Goal: Task Accomplishment & Management: Use online tool/utility

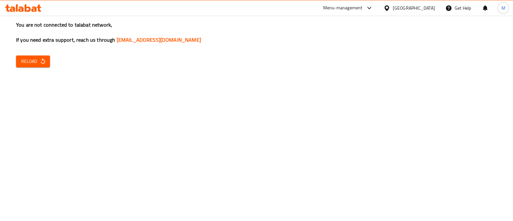
click at [26, 61] on span "Reload" at bounding box center [33, 61] width 24 height 8
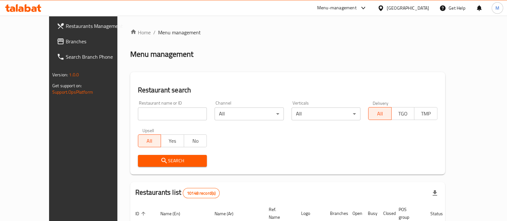
click at [156, 119] on input "search" at bounding box center [172, 113] width 69 height 13
type input "dfc"
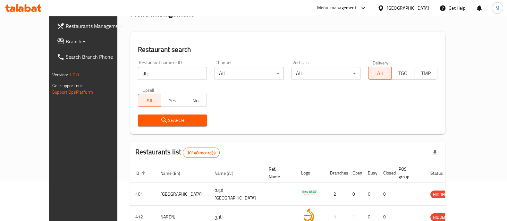
scroll to position [80, 0]
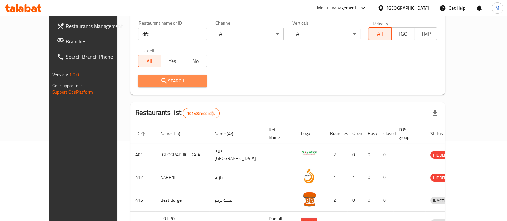
click at [161, 80] on icon "submit" at bounding box center [163, 80] width 5 height 5
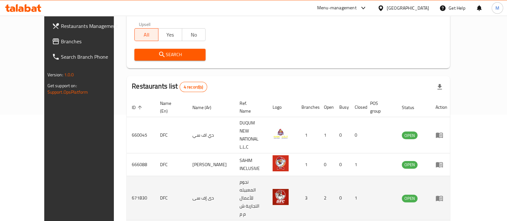
scroll to position [121, 0]
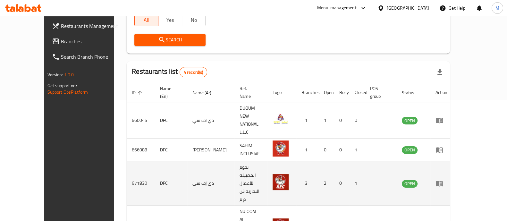
click at [443, 179] on icon "enhanced table" at bounding box center [439, 183] width 8 height 8
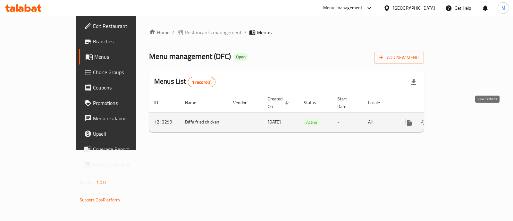
click at [458, 118] on icon "enhanced table" at bounding box center [455, 122] width 8 height 8
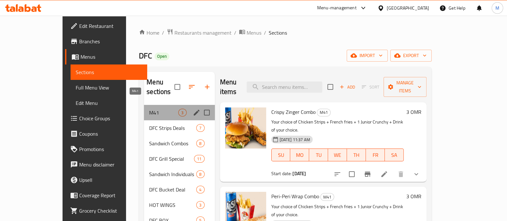
click at [149, 109] on span "M41" at bounding box center [163, 113] width 29 height 8
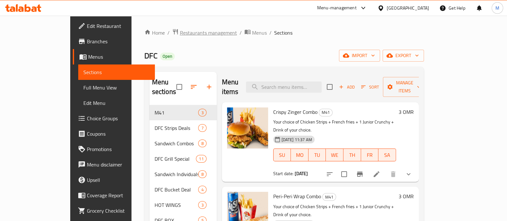
click at [180, 34] on span "Restaurants management" at bounding box center [208, 33] width 57 height 8
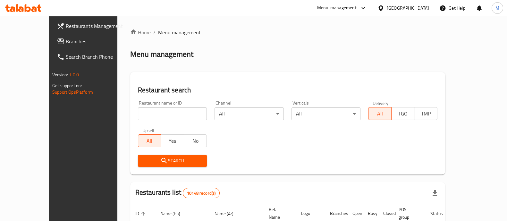
click at [160, 116] on input "search" at bounding box center [172, 113] width 69 height 13
click button "Search" at bounding box center [172, 161] width 69 height 12
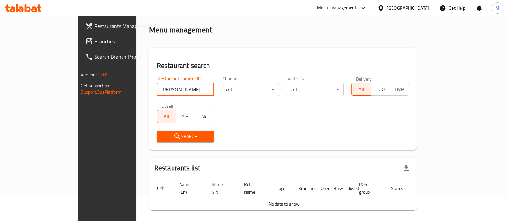
scroll to position [41, 0]
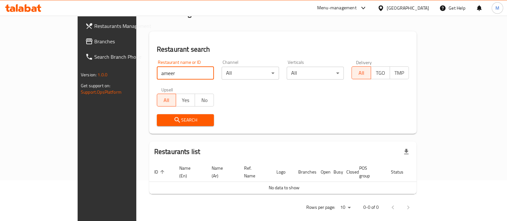
type input "ameer"
click button "Search" at bounding box center [185, 120] width 57 height 12
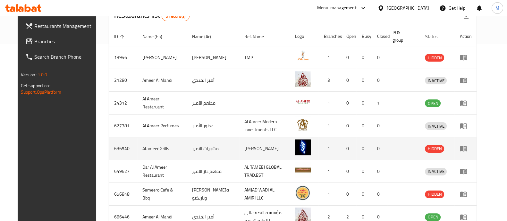
scroll to position [159, 0]
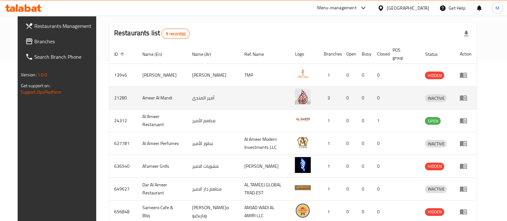
click at [467, 97] on icon "enhanced table" at bounding box center [463, 98] width 8 height 8
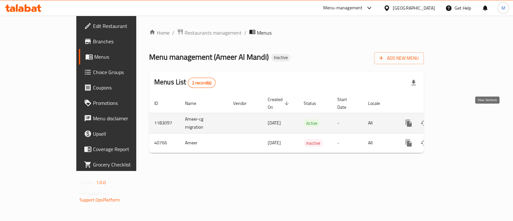
click at [458, 119] on icon "enhanced table" at bounding box center [455, 123] width 8 height 8
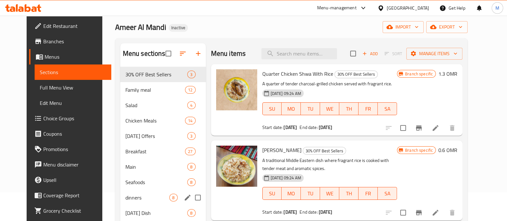
scroll to position [21, 0]
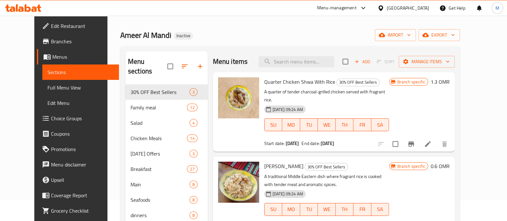
click at [52, 58] on span "Menus" at bounding box center [83, 57] width 62 height 8
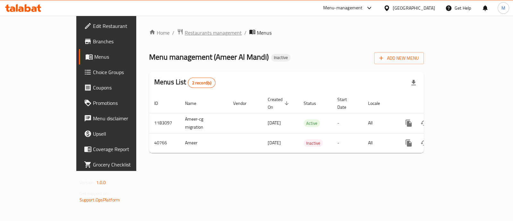
click at [185, 36] on span "Restaurants management" at bounding box center [213, 33] width 57 height 8
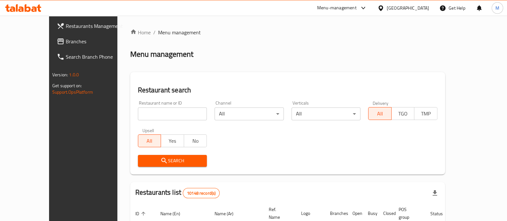
click at [157, 114] on input "search" at bounding box center [172, 113] width 69 height 13
type input "ameer"
click button "Search" at bounding box center [172, 161] width 69 height 12
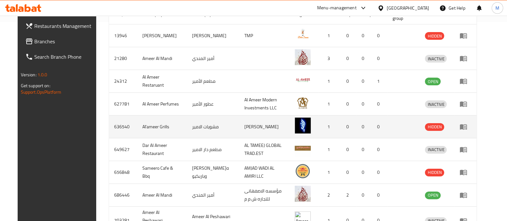
scroll to position [200, 0]
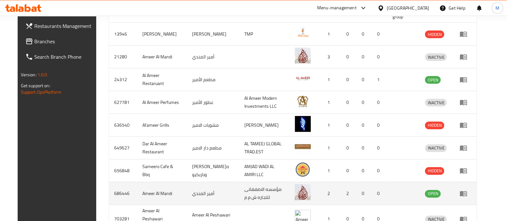
click at [476, 195] on td "enhanced table" at bounding box center [465, 193] width 22 height 23
click at [466, 194] on icon "enhanced table" at bounding box center [462, 193] width 7 height 5
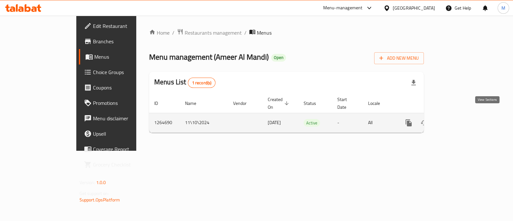
click at [458, 119] on icon "enhanced table" at bounding box center [455, 123] width 8 height 8
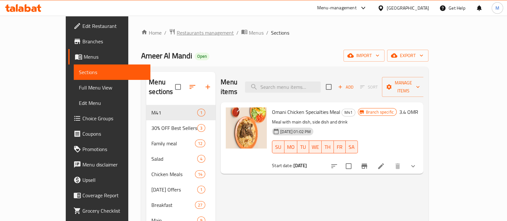
click at [177, 34] on span "Restaurants management" at bounding box center [205, 33] width 57 height 8
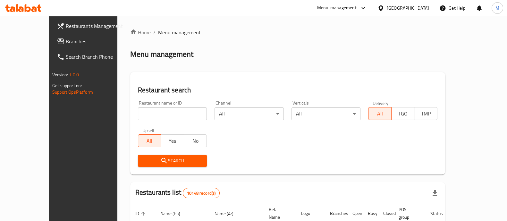
click at [138, 110] on input "search" at bounding box center [172, 113] width 69 height 13
click at [138, 113] on input "search" at bounding box center [172, 113] width 69 height 13
click at [356, 5] on div "Menu-management" at bounding box center [336, 8] width 39 height 8
click at [333, 44] on div "Agent Campaigns Center" at bounding box center [331, 42] width 48 height 7
